Goal: Task Accomplishment & Management: Manage account settings

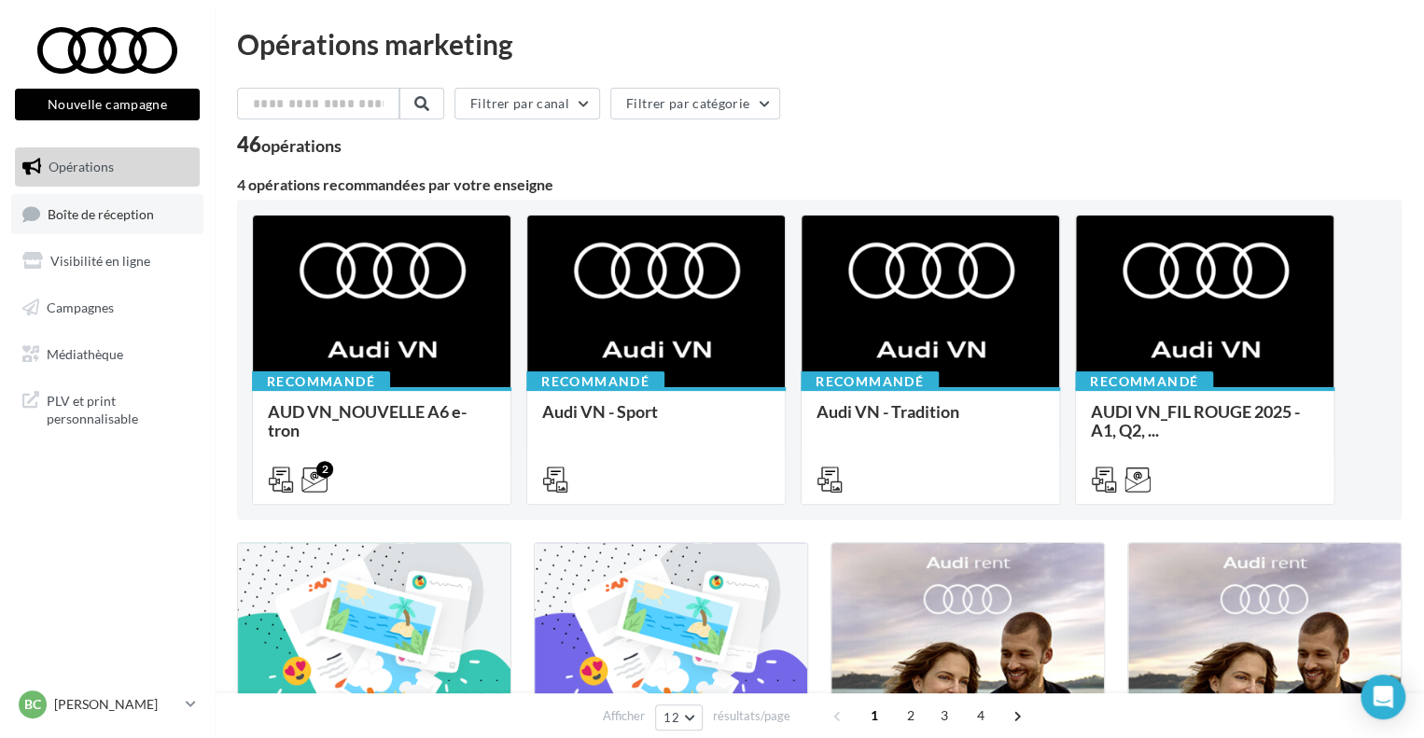
click at [132, 212] on span "Boîte de réception" at bounding box center [101, 213] width 106 height 16
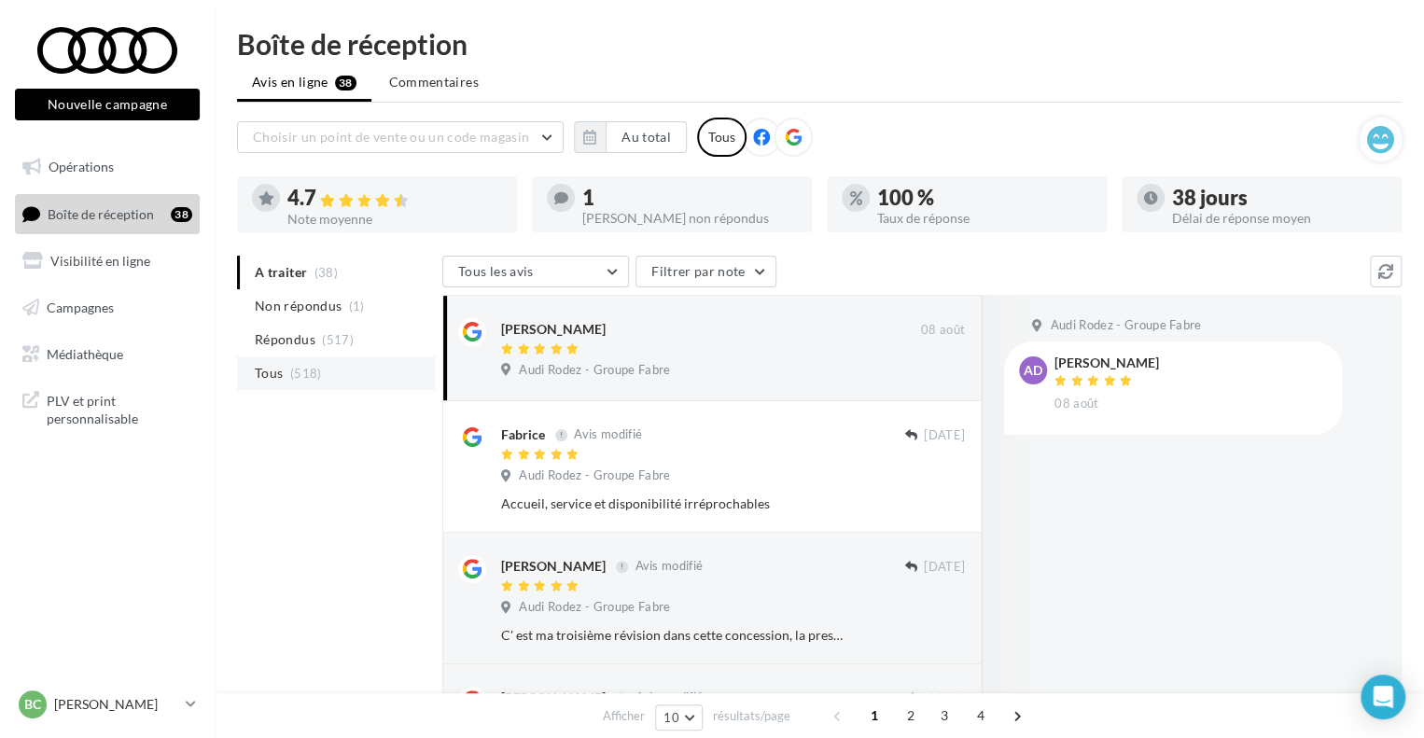
click at [344, 370] on li "Tous (518)" at bounding box center [336, 374] width 198 height 34
click at [276, 367] on span "Tous" at bounding box center [269, 373] width 28 height 19
click at [340, 369] on li "Tous (519)" at bounding box center [336, 374] width 198 height 34
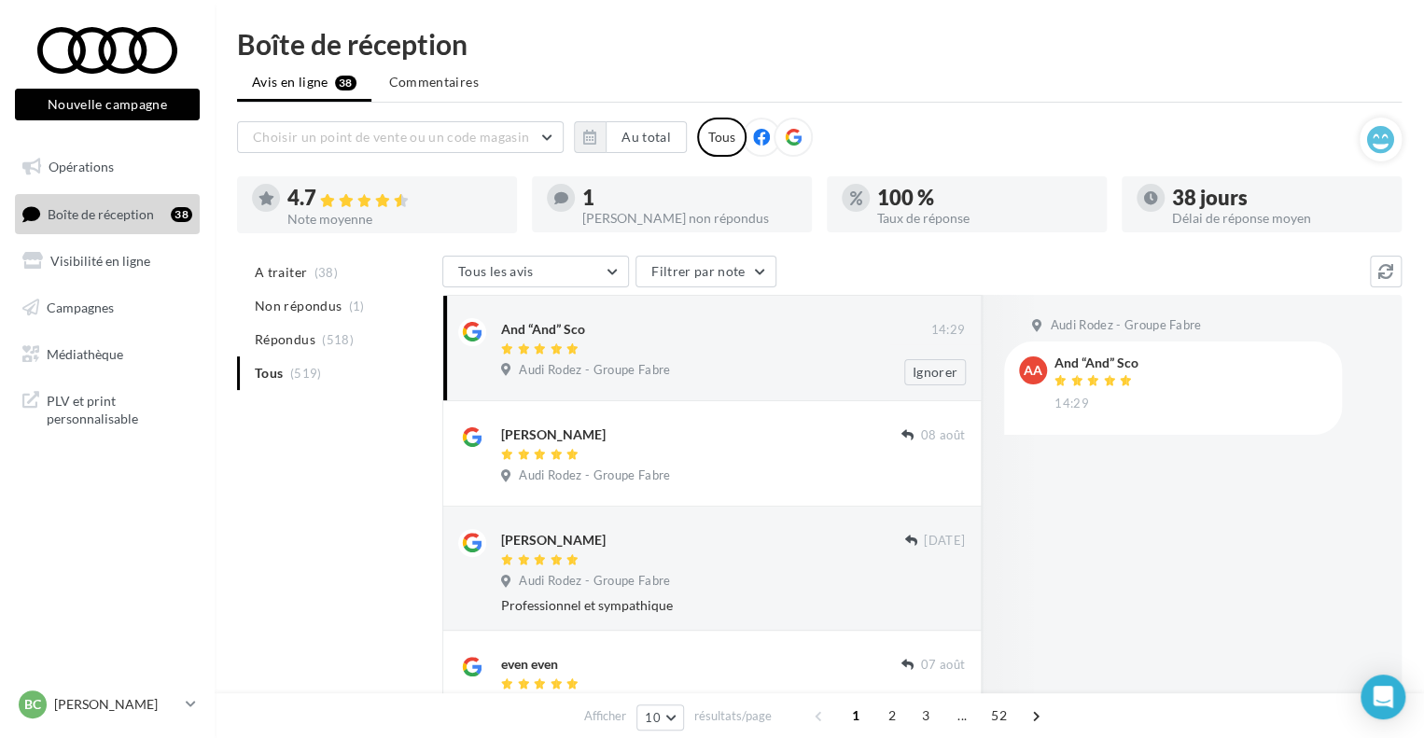
click at [761, 371] on div "Audi Rodez - Groupe Fabre" at bounding box center [733, 372] width 464 height 21
